Goal: Understand process/instructions: Learn how to perform a task or action

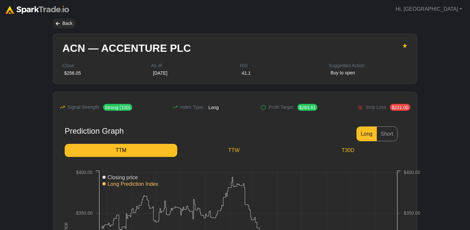
click at [28, 10] on img at bounding box center [37, 10] width 64 height 8
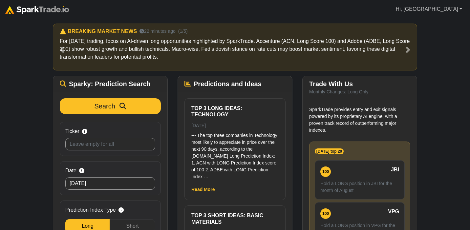
click at [448, 11] on link "Hi, [GEOGRAPHIC_DATA]" at bounding box center [429, 9] width 72 height 13
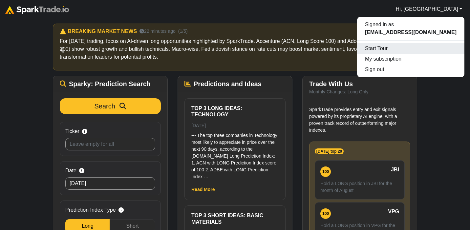
click at [409, 49] on div "Start Tour" at bounding box center [410, 48] width 107 height 10
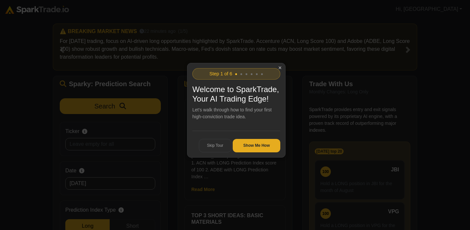
click at [259, 153] on button "Show Me How" at bounding box center [257, 146] width 48 height 14
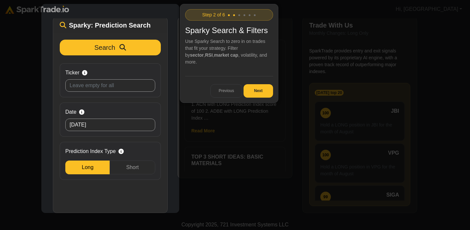
scroll to position [57, 0]
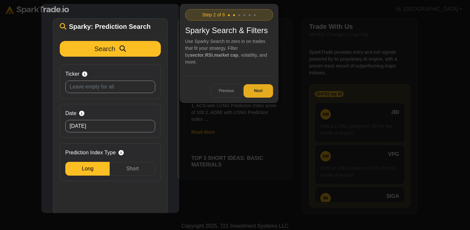
click at [262, 91] on button "Next" at bounding box center [258, 91] width 30 height 14
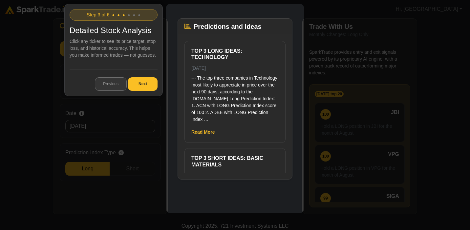
click at [110, 87] on button "Previous" at bounding box center [111, 84] width 32 height 14
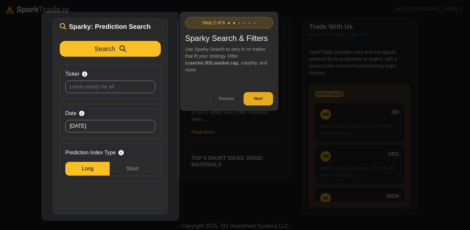
click at [254, 96] on button "Next" at bounding box center [258, 99] width 30 height 14
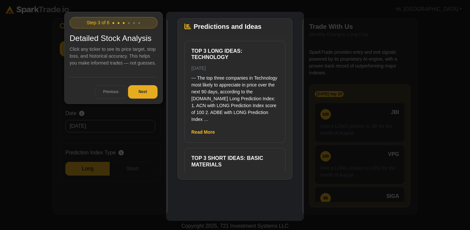
click at [147, 98] on button "Next" at bounding box center [143, 92] width 30 height 14
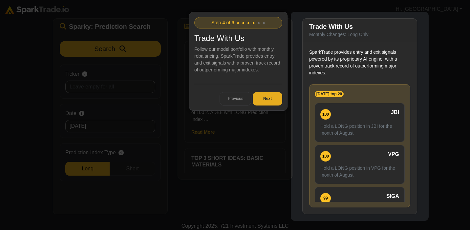
click at [266, 97] on button "Next" at bounding box center [268, 99] width 30 height 14
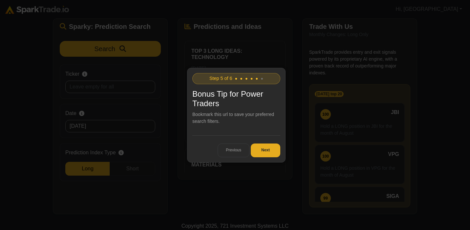
click at [259, 150] on button "Next" at bounding box center [266, 151] width 30 height 14
click at [259, 150] on button "Get Started" at bounding box center [259, 151] width 42 height 14
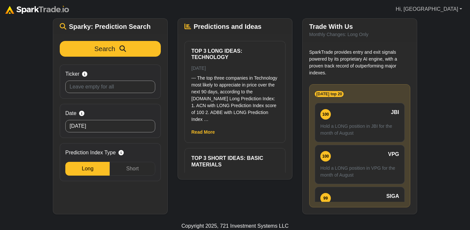
click at [440, 12] on link "Hi, [GEOGRAPHIC_DATA]" at bounding box center [429, 9] width 72 height 13
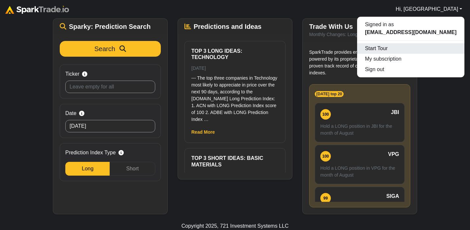
click at [390, 50] on div "Start Tour" at bounding box center [410, 48] width 107 height 10
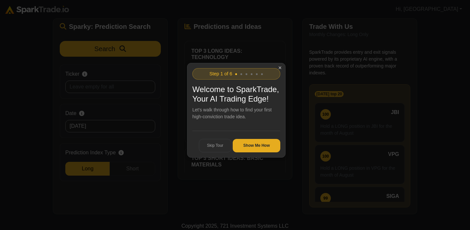
click at [245, 153] on button "Show Me How" at bounding box center [257, 146] width 48 height 14
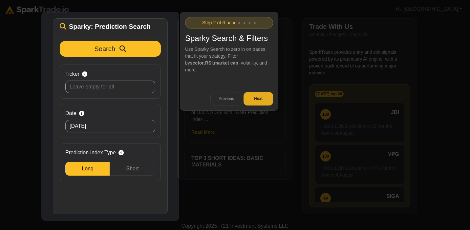
click at [263, 92] on button "Next" at bounding box center [258, 99] width 30 height 14
